Goal: Find specific page/section: Find specific page/section

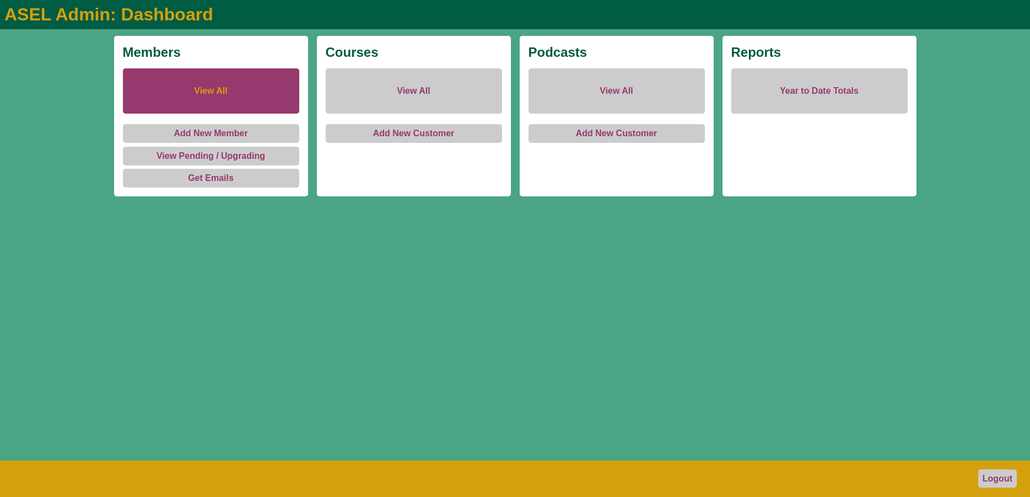
click at [203, 94] on link "View All" at bounding box center [211, 90] width 176 height 45
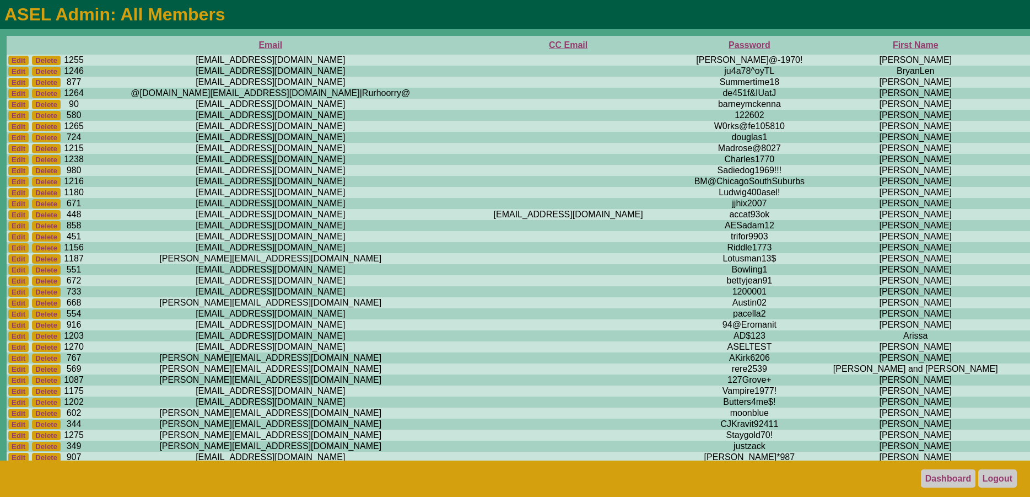
click at [818, 47] on th "First Name" at bounding box center [915, 45] width 195 height 19
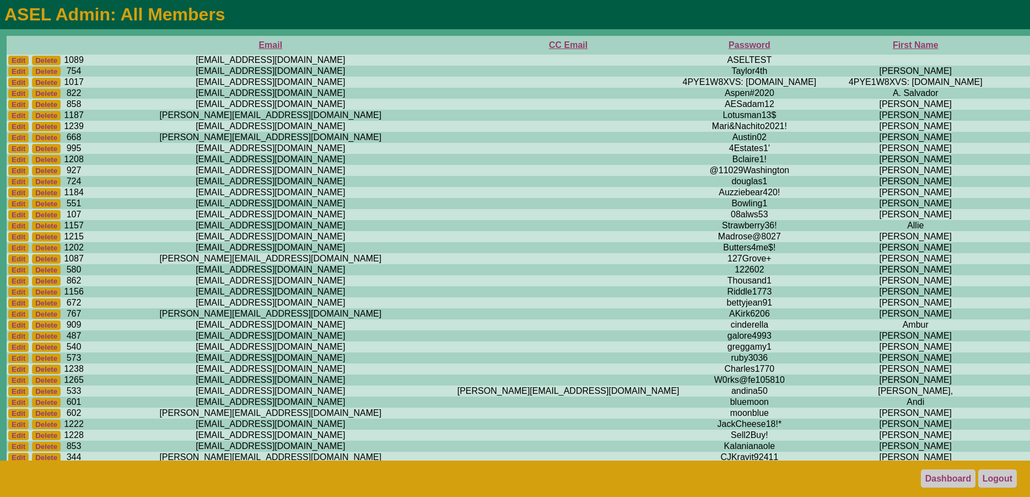
scroll to position [337, 0]
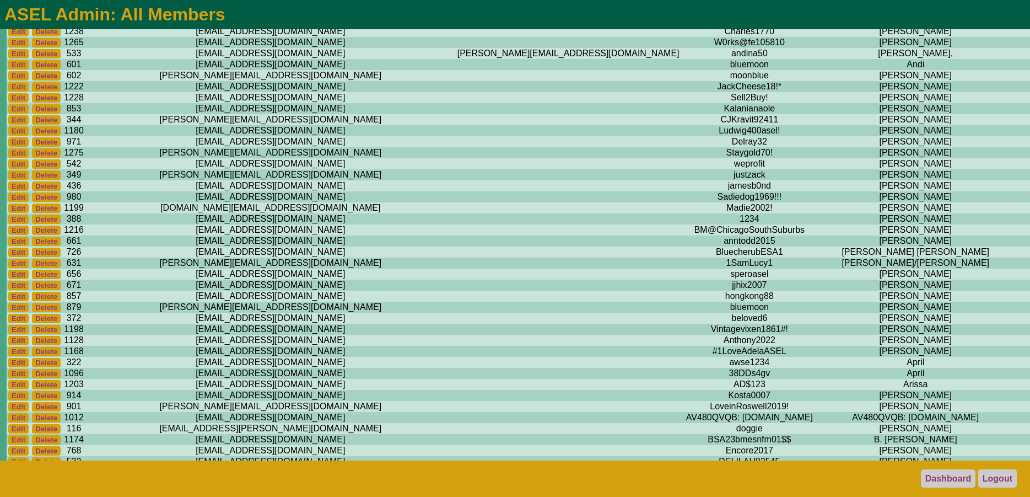
click at [818, 158] on td "[PERSON_NAME]" at bounding box center [915, 152] width 195 height 11
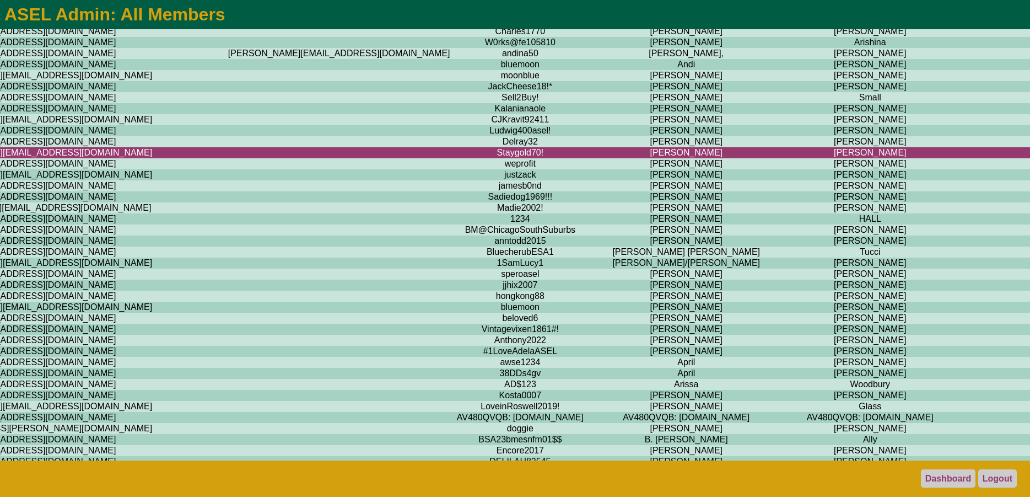
scroll to position [337, 74]
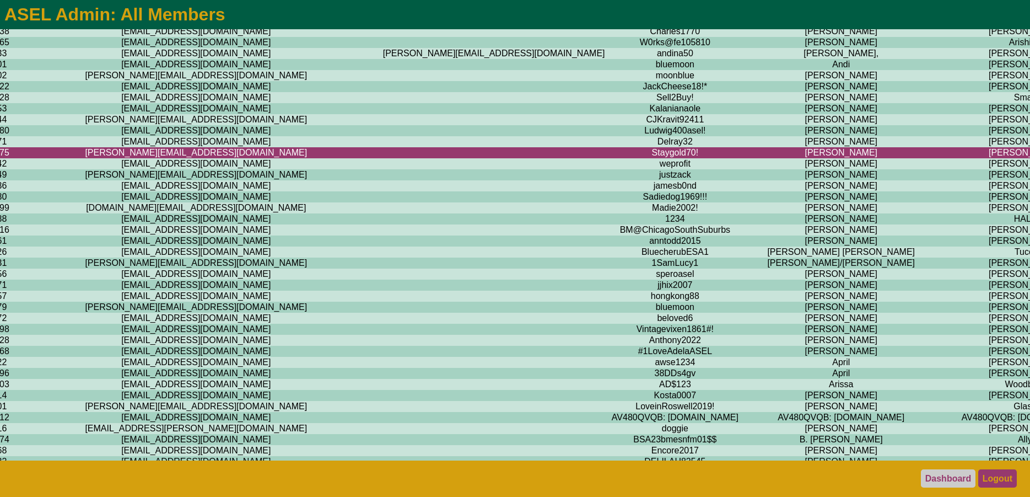
click at [1012, 477] on link "Logout" at bounding box center [998, 478] width 39 height 18
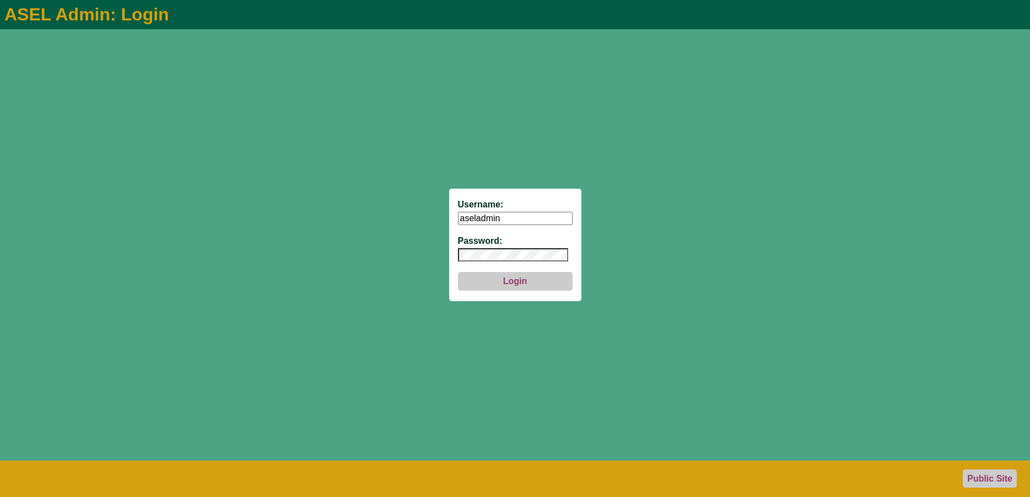
type input "aseladmin"
click at [535, 280] on button "Login" at bounding box center [515, 281] width 115 height 19
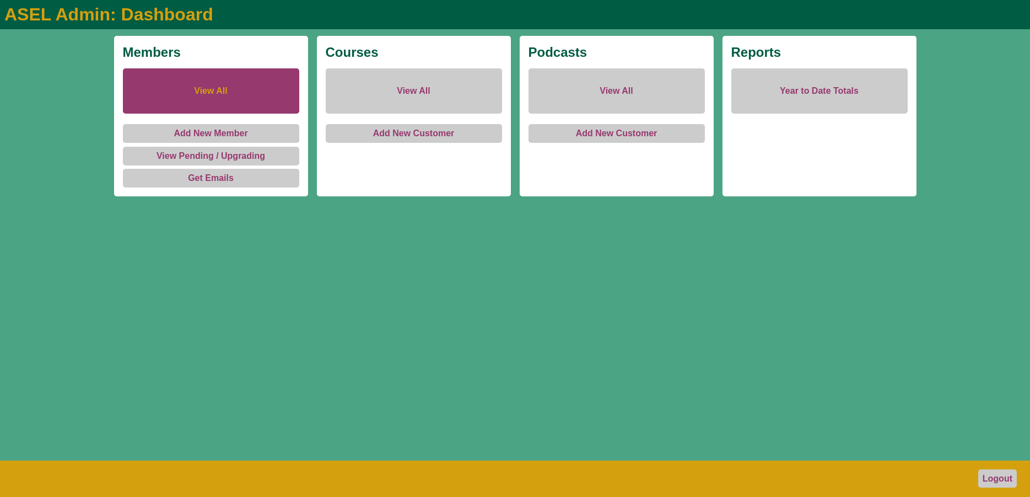
click at [212, 87] on link "View All" at bounding box center [211, 90] width 176 height 45
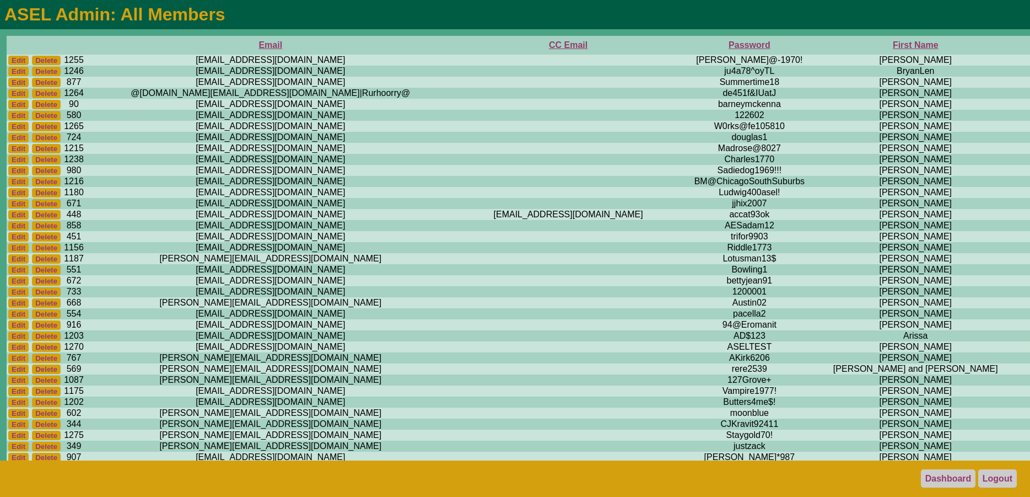
click at [818, 46] on th "First Name" at bounding box center [915, 45] width 195 height 19
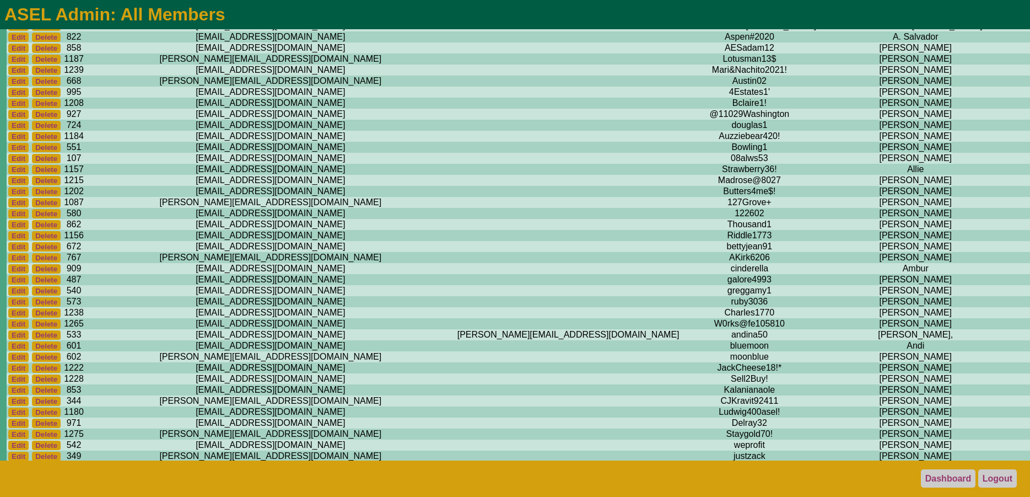
scroll to position [281, 0]
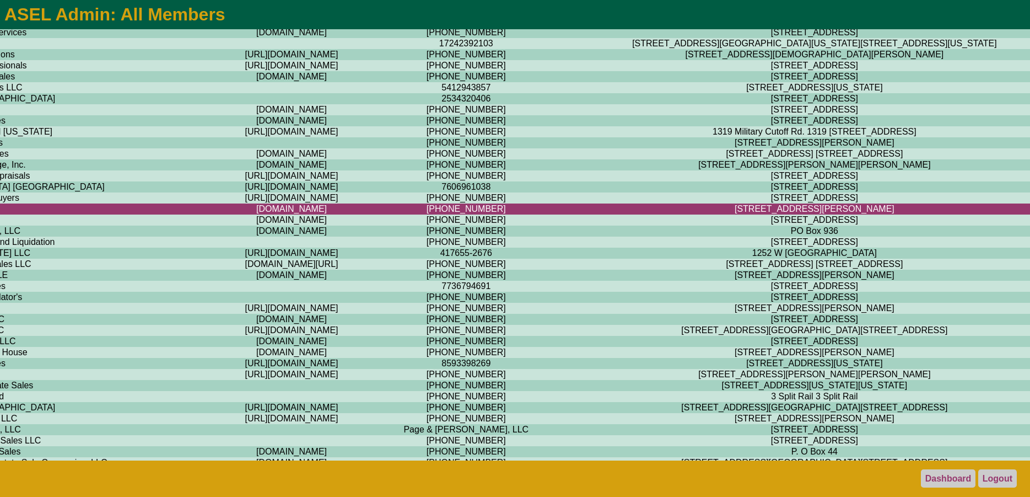
scroll to position [281, 1663]
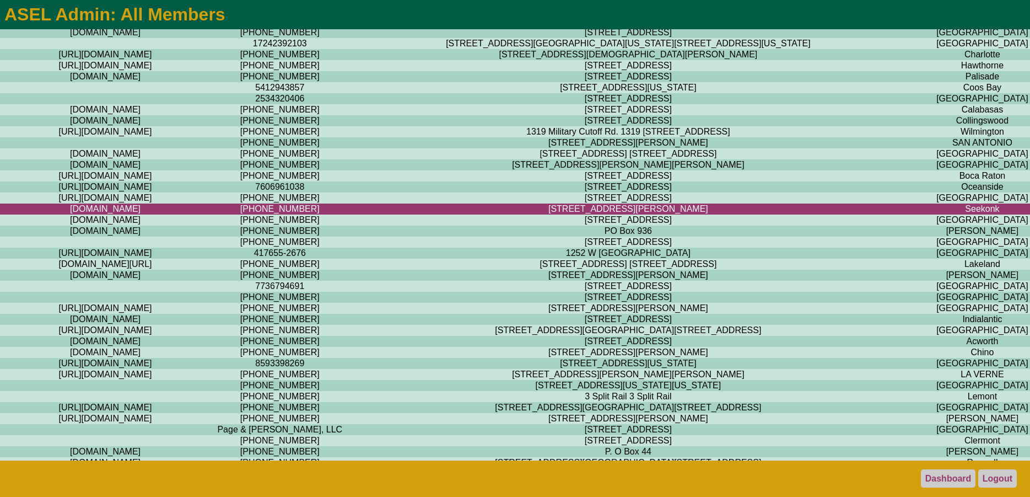
click at [997, 467] on footer "Dashboard Logout" at bounding box center [515, 478] width 1030 height 36
click at [992, 478] on link "Logout" at bounding box center [998, 478] width 39 height 18
